Goal: Information Seeking & Learning: Learn about a topic

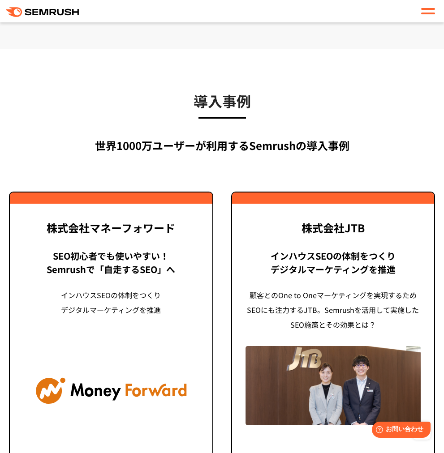
scroll to position [2105, 0]
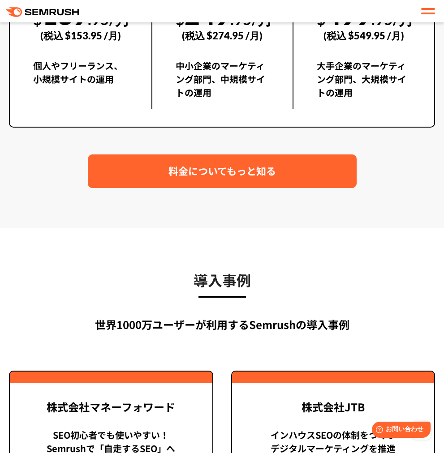
click at [327, 188] on link "料金についてもっと知る" at bounding box center [222, 171] width 269 height 34
